Goal: Information Seeking & Learning: Check status

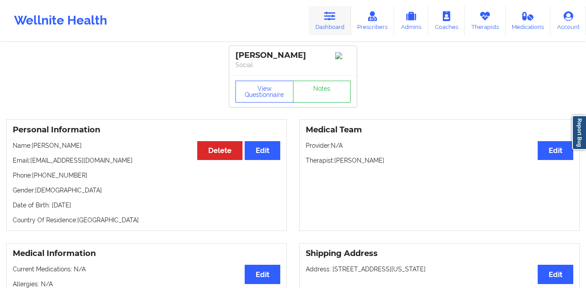
click at [320, 21] on link "Dashboard" at bounding box center [330, 20] width 42 height 29
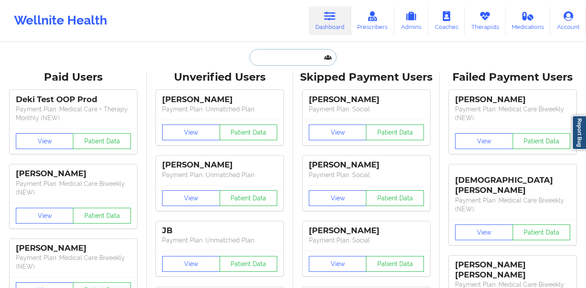
click at [270, 54] on input "text" at bounding box center [292, 57] width 87 height 17
paste input "[PHONE_NUMBER]"
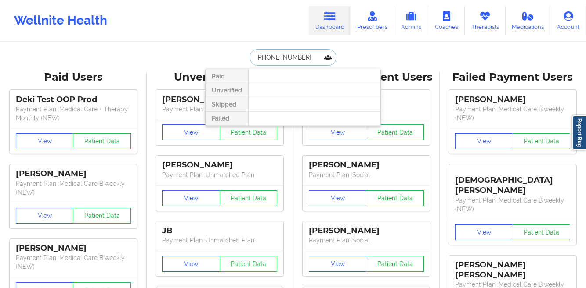
paste input "[PERSON_NAME]"
type input "[PERSON_NAME]"
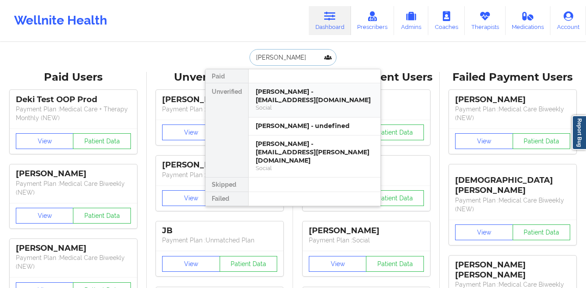
click at [260, 97] on div "[PERSON_NAME] - [EMAIL_ADDRESS][DOMAIN_NAME]" at bounding box center [315, 96] width 118 height 16
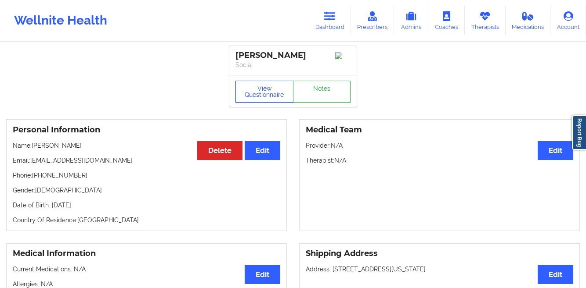
click at [256, 93] on button "View Questionnaire" at bounding box center [264, 92] width 58 height 22
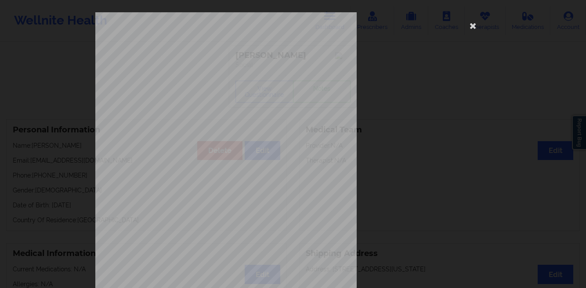
scroll to position [130, 0]
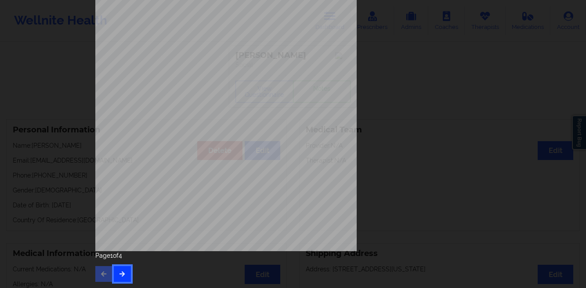
click at [124, 270] on button "button" at bounding box center [122, 275] width 17 height 16
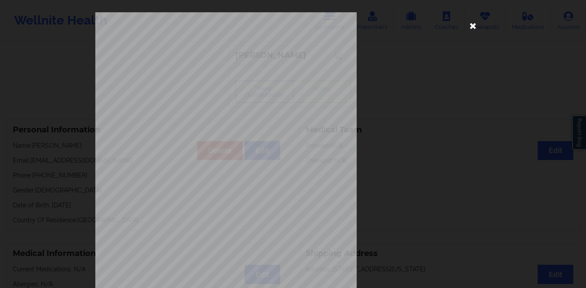
click at [466, 25] on icon at bounding box center [473, 25] width 14 height 14
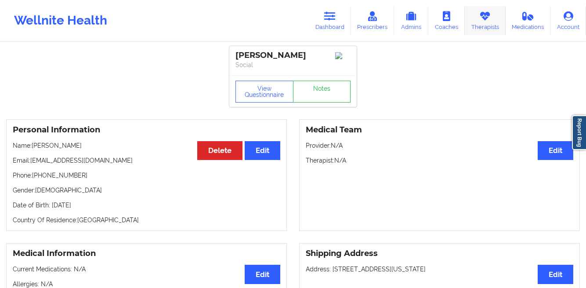
click at [476, 25] on link "Therapists" at bounding box center [485, 20] width 41 height 29
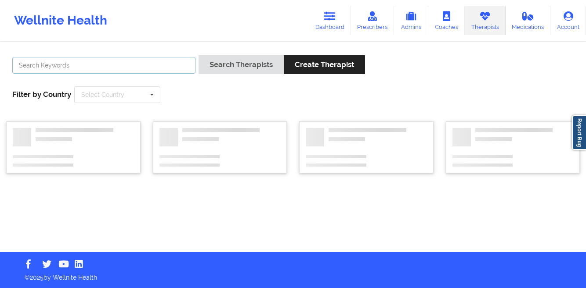
click at [170, 59] on input "text" at bounding box center [103, 65] width 183 height 17
paste input "Hi [Name] 😊 I’m [PERSON_NAME] from Wellnite. I’ve reviewed your registration, a…"
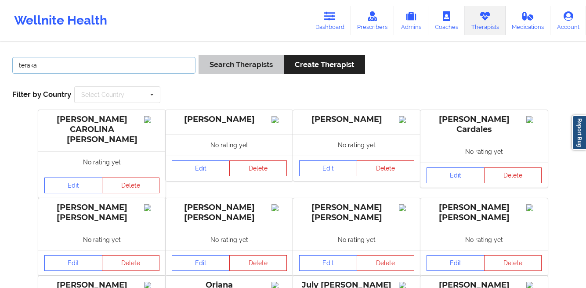
type input "teraka"
click at [235, 64] on button "Search Therapists" at bounding box center [240, 64] width 85 height 19
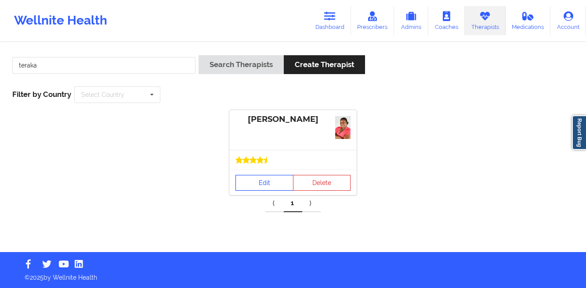
click at [254, 181] on link "Edit" at bounding box center [264, 183] width 58 height 16
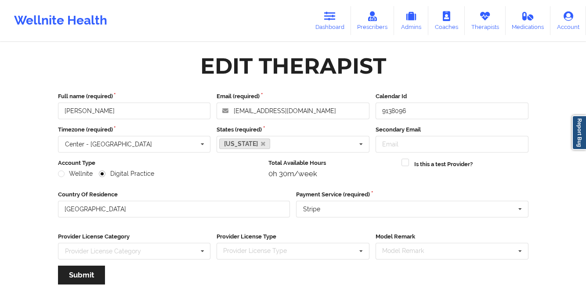
scroll to position [105, 0]
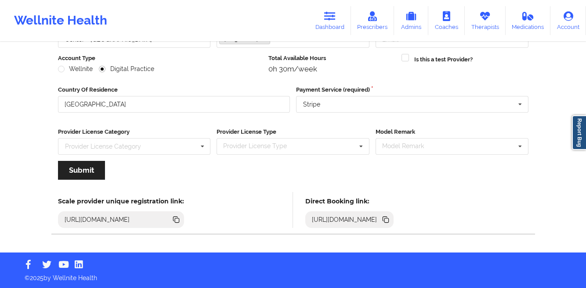
click at [387, 217] on icon at bounding box center [384, 219] width 4 height 4
click at [448, 18] on icon at bounding box center [445, 16] width 11 height 10
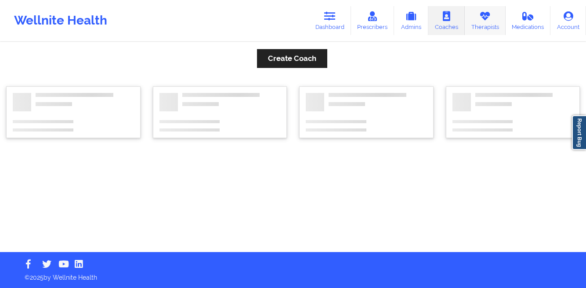
click at [490, 24] on link "Therapists" at bounding box center [485, 20] width 41 height 29
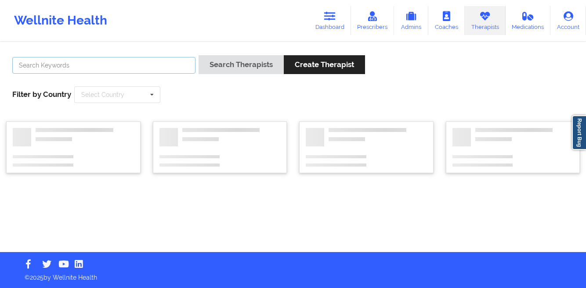
click at [115, 67] on input "text" at bounding box center [103, 65] width 183 height 17
paste input "8:00am-3:00pm"
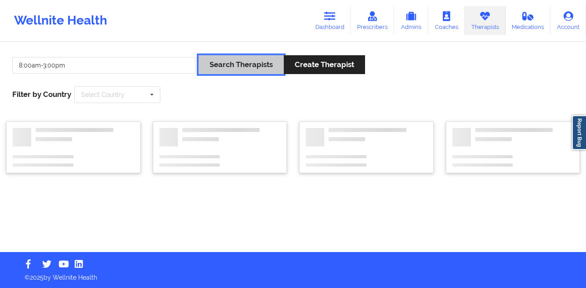
click at [211, 59] on button "Search Therapists" at bounding box center [240, 64] width 85 height 19
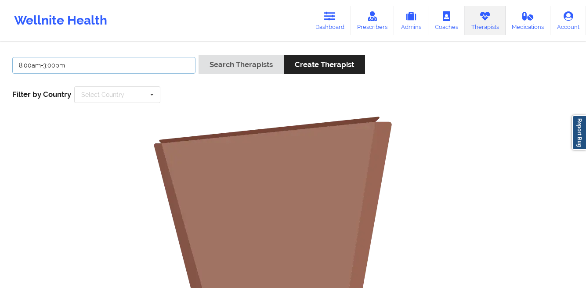
click at [99, 71] on input "8:00am-3:00pm" at bounding box center [103, 65] width 183 height 17
type input "[PERSON_NAME]"
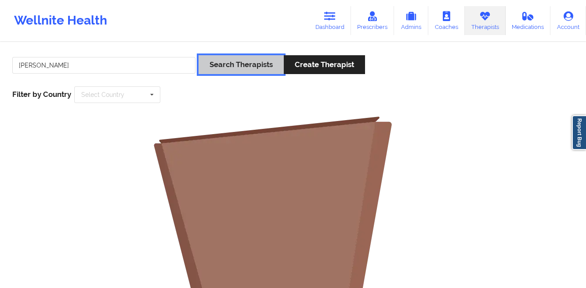
click at [209, 70] on button "Search Therapists" at bounding box center [240, 64] width 85 height 19
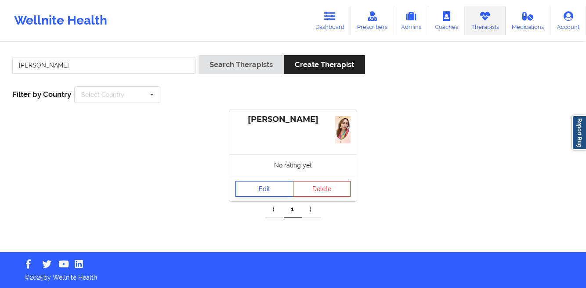
click at [242, 190] on link "Edit" at bounding box center [264, 189] width 58 height 16
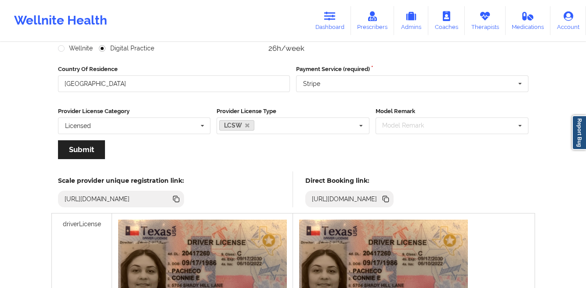
scroll to position [173, 0]
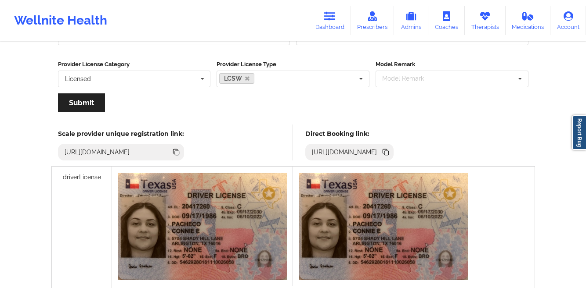
click at [389, 151] on icon at bounding box center [386, 153] width 4 height 4
click at [332, 30] on link "Dashboard" at bounding box center [330, 20] width 42 height 29
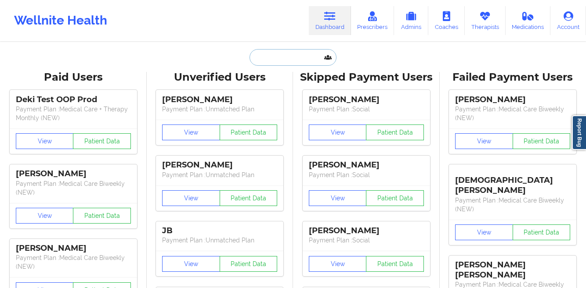
click at [265, 61] on input "text" at bounding box center [292, 57] width 87 height 17
paste input "[PERSON_NAME]"
type input "[PERSON_NAME]"
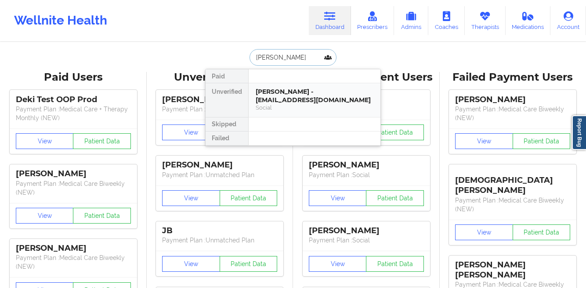
click at [263, 97] on div "[PERSON_NAME] - [EMAIL_ADDRESS][DOMAIN_NAME]" at bounding box center [315, 96] width 118 height 16
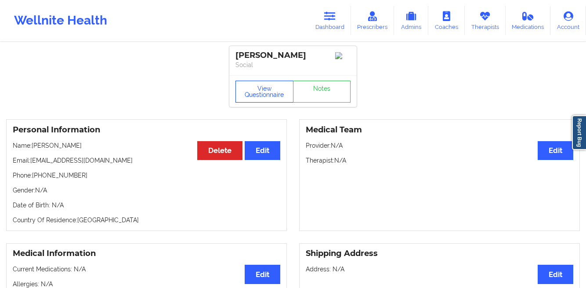
click at [266, 95] on button "View Questionnaire" at bounding box center [264, 92] width 58 height 22
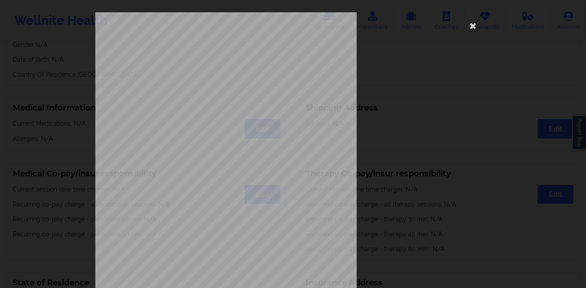
scroll to position [130, 0]
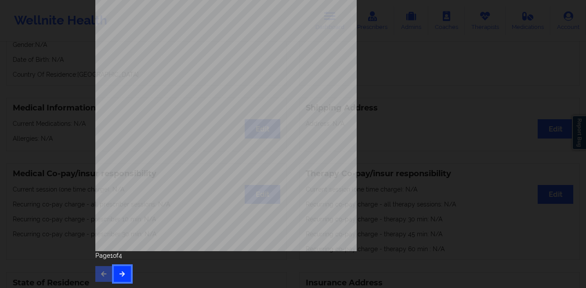
click at [119, 272] on icon "button" at bounding box center [122, 273] width 7 height 5
click at [119, 273] on icon "button" at bounding box center [122, 273] width 7 height 5
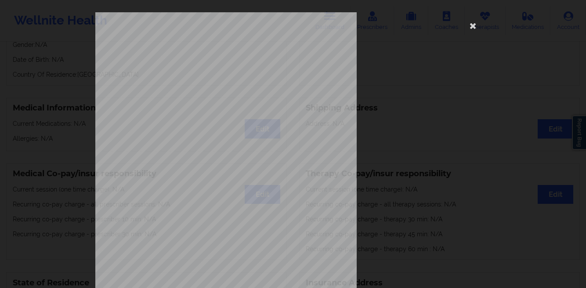
click at [38, 139] on div "This patient has not provided the type of insurance Insurance Member ID for pat…" at bounding box center [293, 144] width 586 height 288
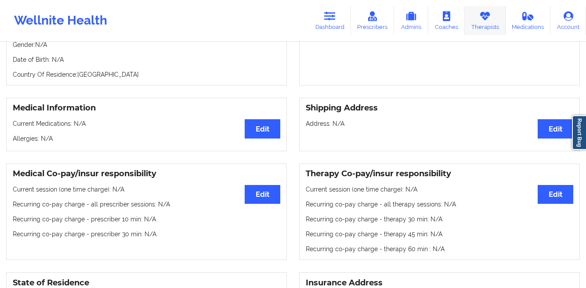
click at [487, 27] on link "Therapists" at bounding box center [485, 20] width 41 height 29
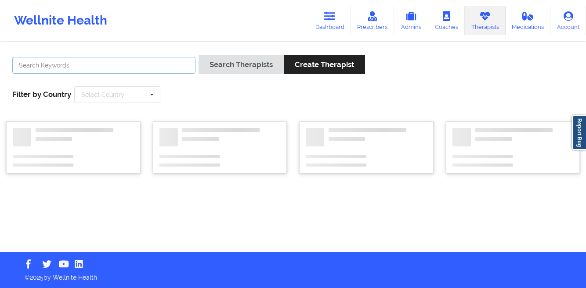
click at [136, 65] on input "text" at bounding box center [103, 65] width 183 height 17
click at [327, 28] on link "Dashboard" at bounding box center [330, 20] width 42 height 29
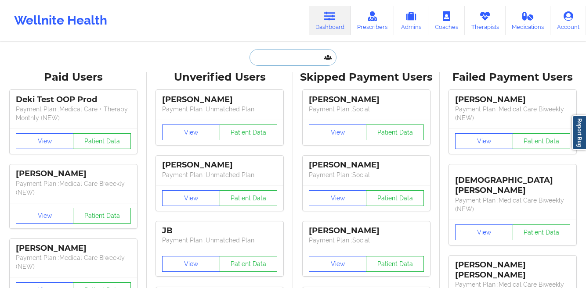
click at [272, 64] on input "text" at bounding box center [292, 57] width 87 height 17
paste input "[PERSON_NAME] NM"
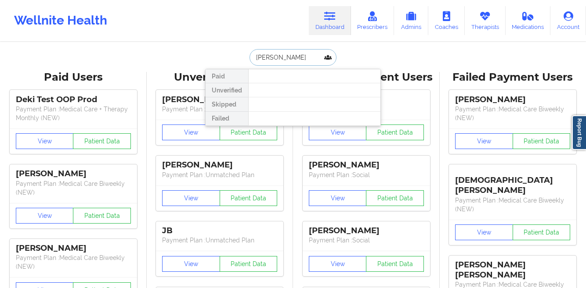
type input "[PERSON_NAME]"
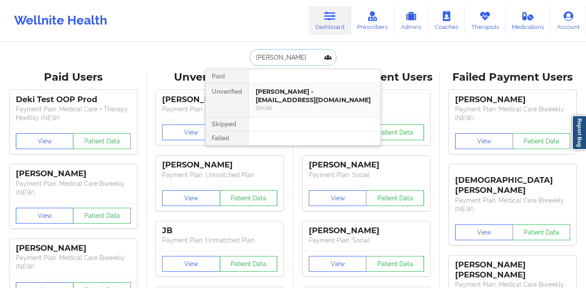
click at [273, 97] on div "[PERSON_NAME] - [EMAIL_ADDRESS][DOMAIN_NAME]" at bounding box center [315, 96] width 118 height 16
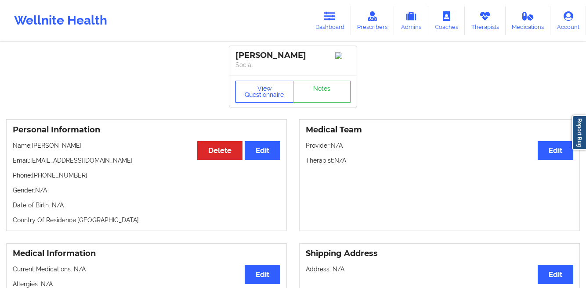
click at [266, 101] on button "View Questionnaire" at bounding box center [264, 92] width 58 height 22
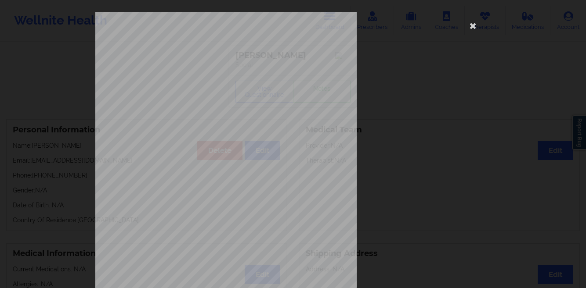
scroll to position [130, 0]
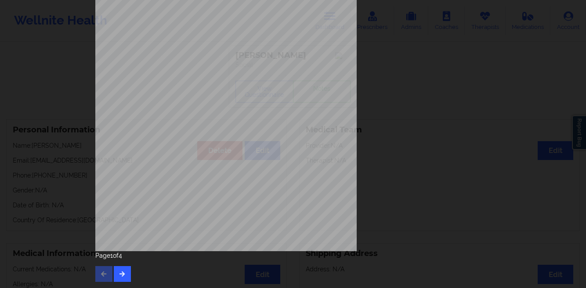
click at [119, 286] on div "[STREET_ADDRESS] What state do you live in ? [US_STATE] Full Name [PERSON_NAME]…" at bounding box center [292, 82] width 407 height 413
click at [119, 280] on button "button" at bounding box center [122, 275] width 17 height 16
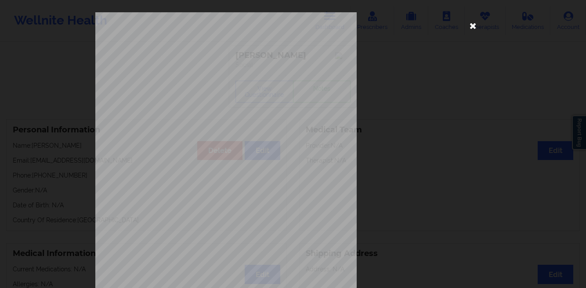
click at [472, 25] on icon at bounding box center [473, 25] width 14 height 14
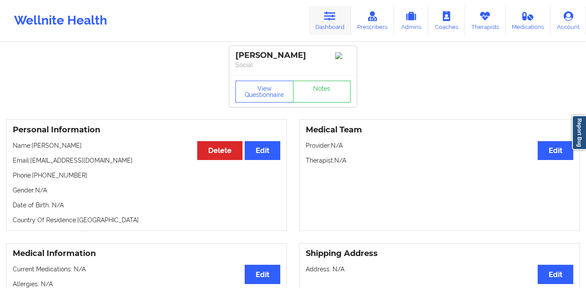
click at [328, 21] on icon at bounding box center [329, 16] width 11 height 10
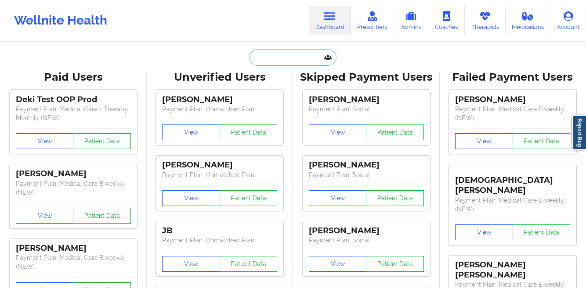
click at [263, 61] on input "text" at bounding box center [292, 57] width 87 height 17
paste input "[PERSON_NAME]"
type input "[PERSON_NAME]"
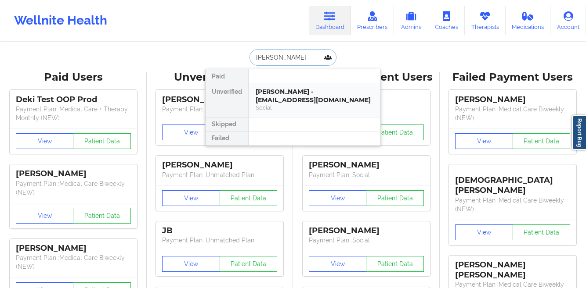
click at [267, 91] on div "[PERSON_NAME] - [EMAIL_ADDRESS][DOMAIN_NAME]" at bounding box center [315, 96] width 118 height 16
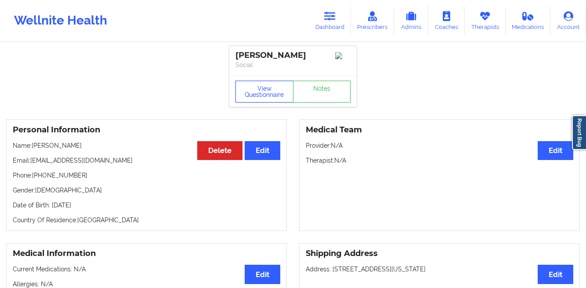
click at [255, 98] on button "View Questionnaire" at bounding box center [264, 92] width 58 height 22
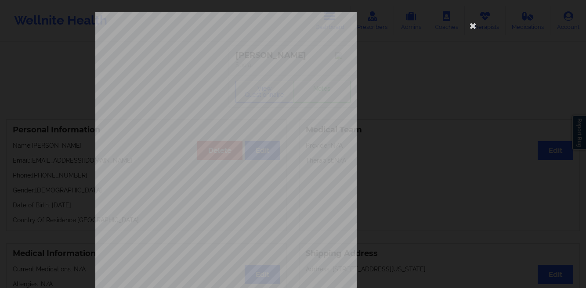
scroll to position [130, 0]
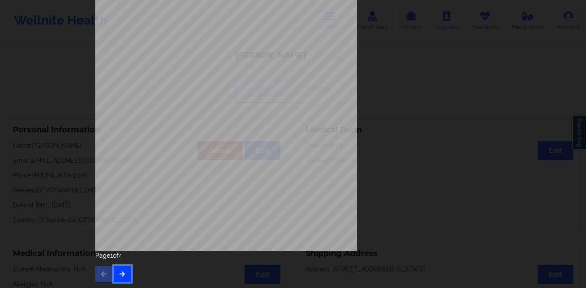
click at [115, 276] on button "button" at bounding box center [122, 275] width 17 height 16
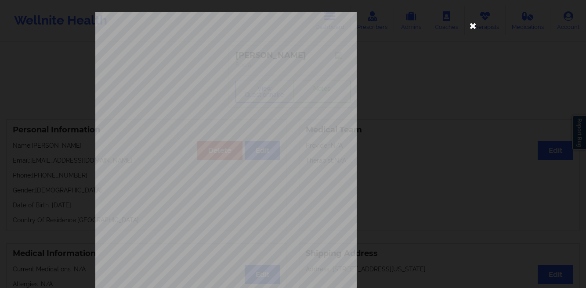
click at [471, 28] on icon at bounding box center [473, 25] width 14 height 14
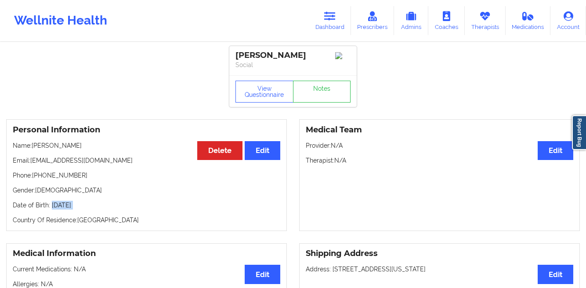
drag, startPoint x: 112, startPoint y: 213, endPoint x: 51, endPoint y: 207, distance: 61.4
click at [51, 207] on div "Personal Information Edit Delete Name: [PERSON_NAME] Email: [EMAIL_ADDRESS][DOM…" at bounding box center [146, 175] width 281 height 112
copy p "[DATE]"
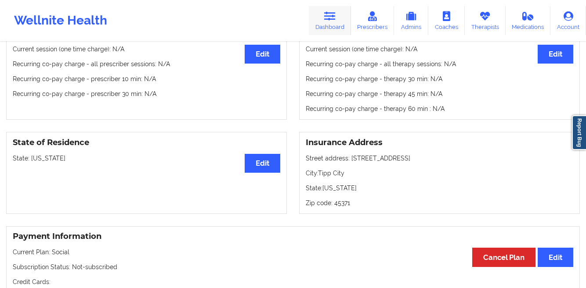
click at [329, 20] on icon at bounding box center [329, 16] width 11 height 10
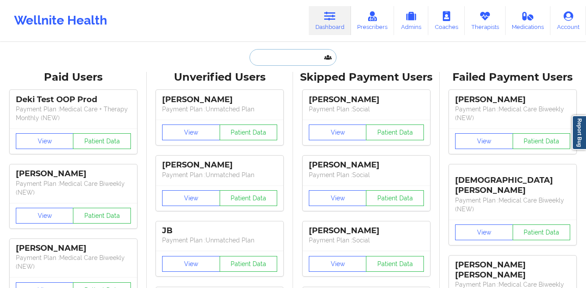
click at [278, 64] on input "text" at bounding box center [292, 57] width 87 height 17
paste input "[PERSON_NAME]"
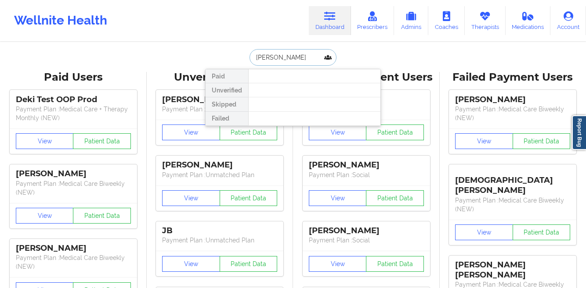
click at [277, 61] on input "[PERSON_NAME]" at bounding box center [292, 57] width 87 height 17
click at [301, 56] on input "[PERSON_NAME]" at bounding box center [292, 57] width 87 height 17
paste input "seryte"
type input "seryte"
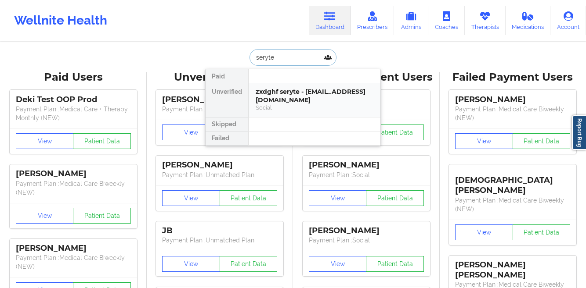
click at [298, 95] on div "zxdghf seryte - [EMAIL_ADDRESS][DOMAIN_NAME]" at bounding box center [315, 96] width 118 height 16
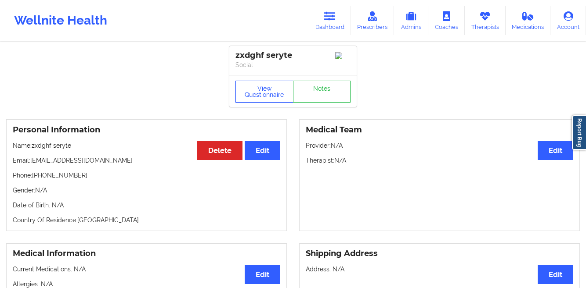
click at [253, 97] on button "View Questionnaire" at bounding box center [264, 92] width 58 height 22
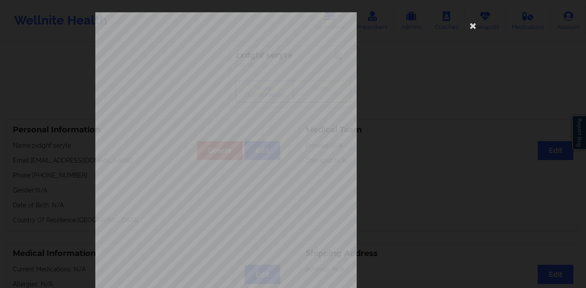
scroll to position [130, 0]
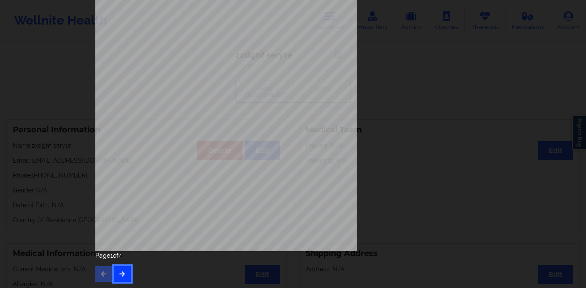
click at [122, 279] on button "button" at bounding box center [122, 275] width 17 height 16
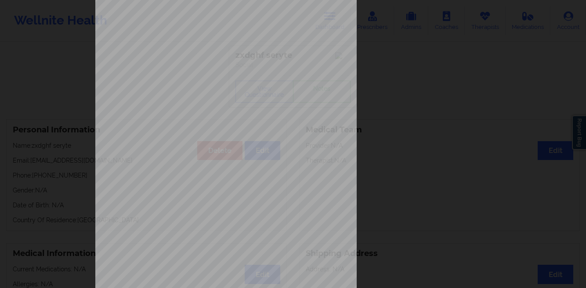
scroll to position [0, 0]
